Goal: Find specific page/section: Find specific page/section

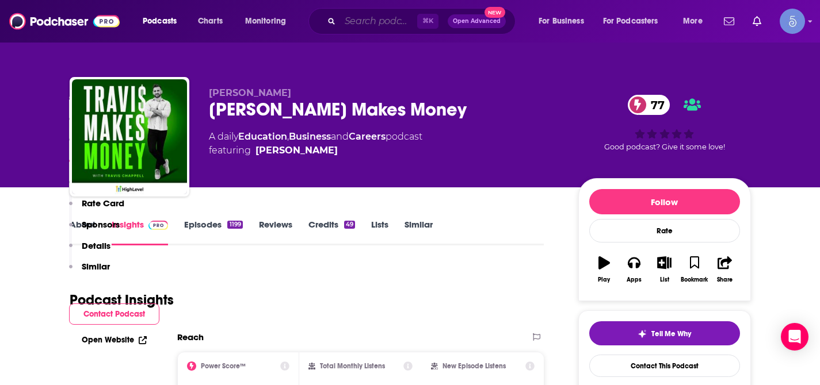
click at [365, 24] on input "Search podcasts, credits, & more..." at bounding box center [378, 21] width 77 height 18
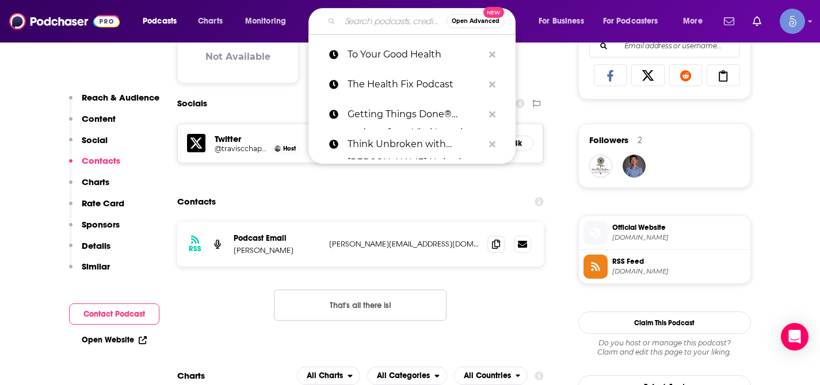
paste input "Leveraging Thought Leadership"
type input "Leveraging Thought Leadership"
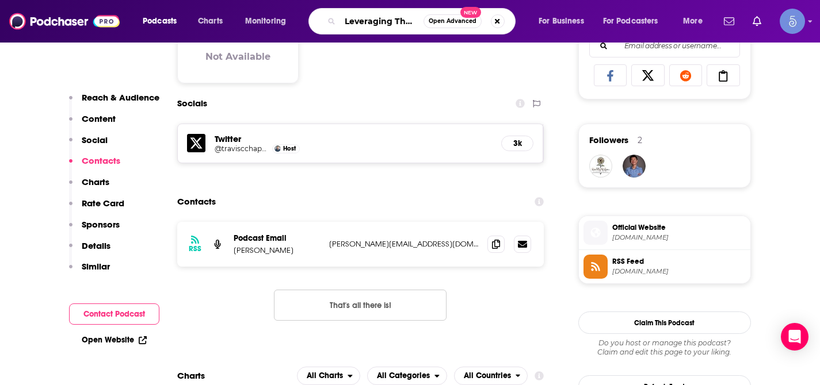
scroll to position [0, 62]
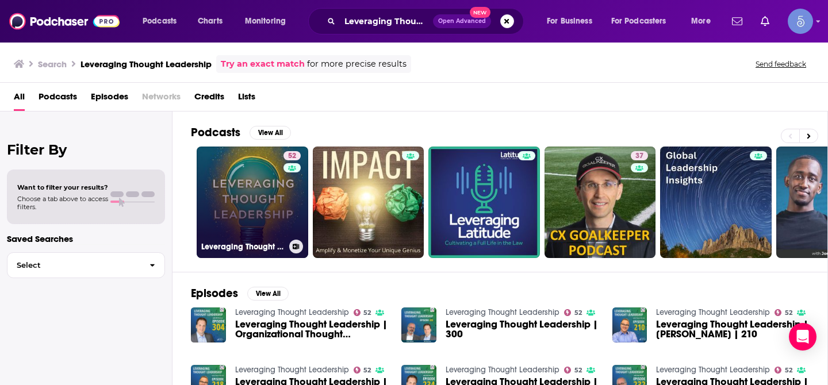
click at [241, 216] on link "52 Leveraging Thought Leadership" at bounding box center [253, 203] width 112 height 112
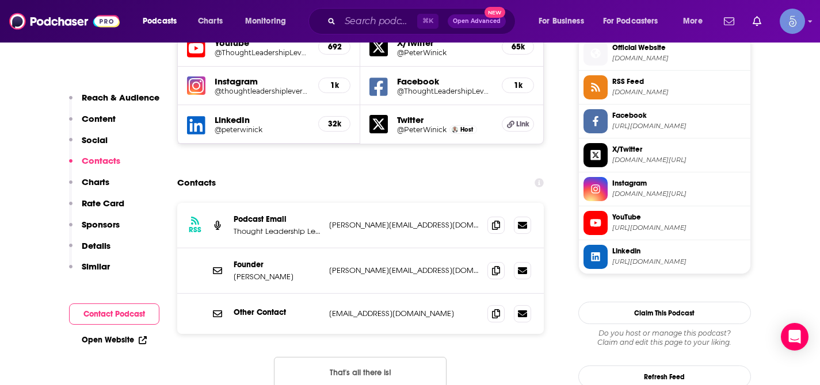
scroll to position [1051, 0]
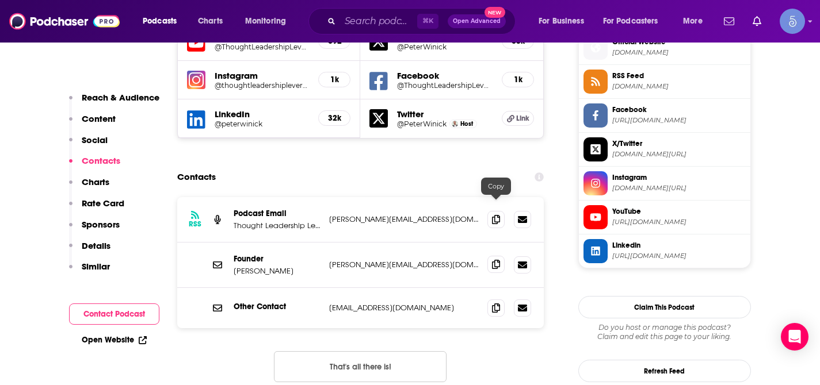
click at [497, 260] on icon at bounding box center [496, 264] width 8 height 9
click at [498, 299] on span at bounding box center [495, 307] width 17 height 17
click at [494, 260] on icon at bounding box center [496, 264] width 8 height 9
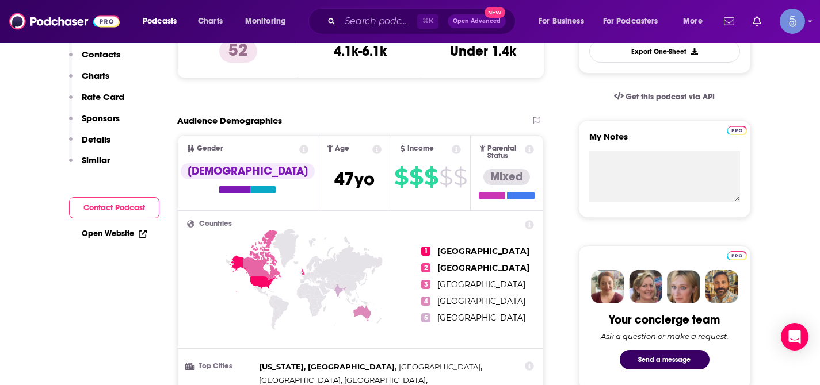
scroll to position [0, 0]
